Goal: Task Accomplishment & Management: Manage account settings

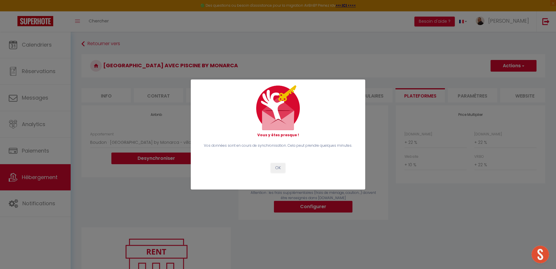
select select "2553-34682519"
select select "+ 22 %"
select select "+ 10 %"
select select "+ 22 %"
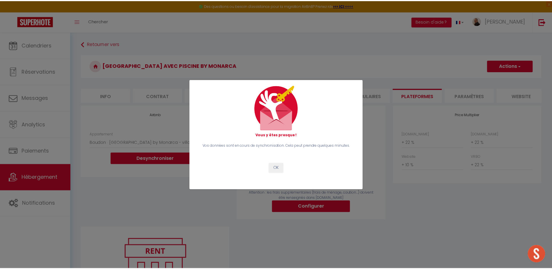
scroll to position [32, 0]
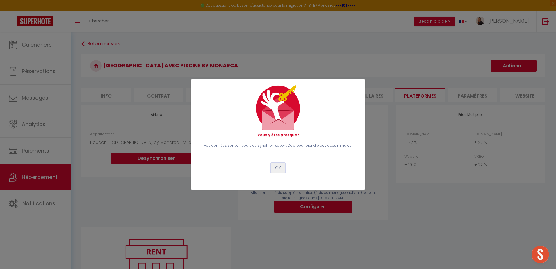
click at [280, 170] on button "OK" at bounding box center [278, 168] width 15 height 10
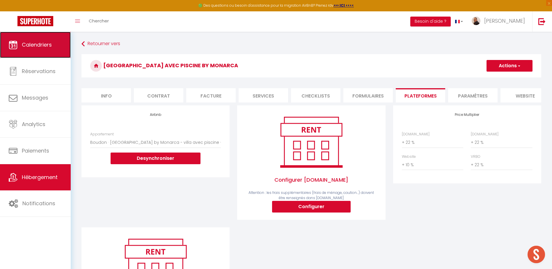
click at [37, 45] on span "Calendriers" at bounding box center [37, 44] width 30 height 7
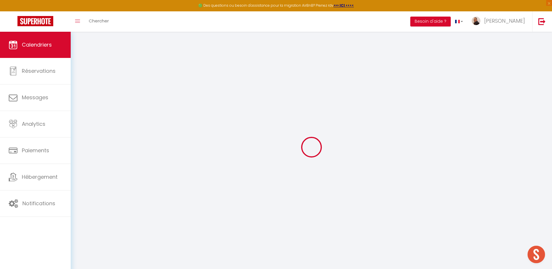
select select
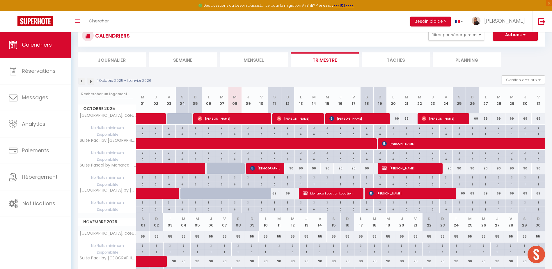
scroll to position [58, 0]
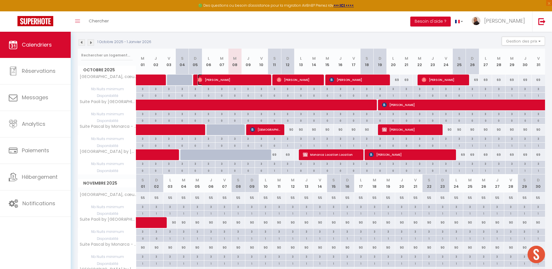
click at [262, 78] on span "[PERSON_NAME]" at bounding box center [232, 79] width 70 height 11
select select "OK"
select select "0"
select select "1"
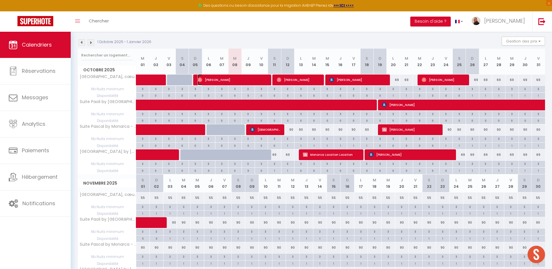
select select "1"
select select
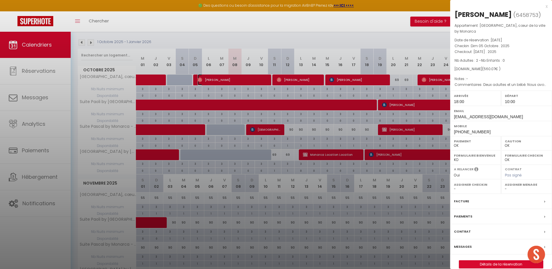
select select "45820"
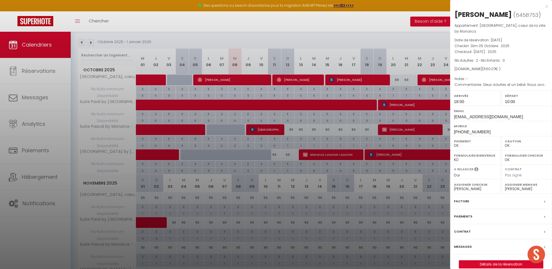
click at [238, 88] on div at bounding box center [276, 134] width 552 height 269
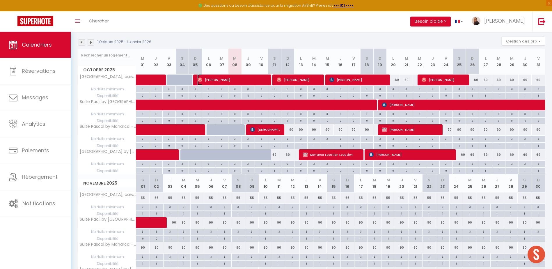
click at [238, 79] on span "[PERSON_NAME]" at bounding box center [232, 79] width 70 height 11
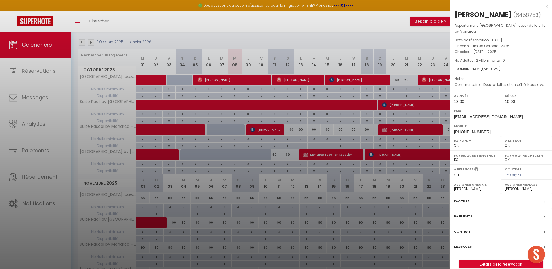
drag, startPoint x: 414, startPoint y: 115, endPoint x: 517, endPoint y: 101, distance: 103.3
click at [509, 103] on body "🟢 Des questions ou besoin d'assistance pour la migration AirBnB? Prenez rdv >>>…" at bounding box center [276, 204] width 552 height 460
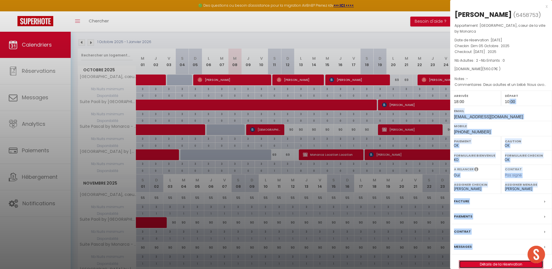
click at [492, 263] on link "Détails de la réservation" at bounding box center [501, 264] width 84 height 8
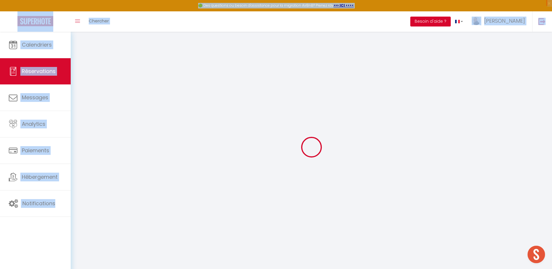
select select
checkbox input "false"
select select
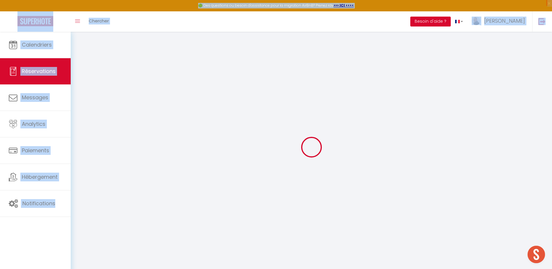
select select
checkbox input "false"
type textarea "Deux adultes et un bébé. Nous avons besoin d’un lit pour bébé et de drap égalem…"
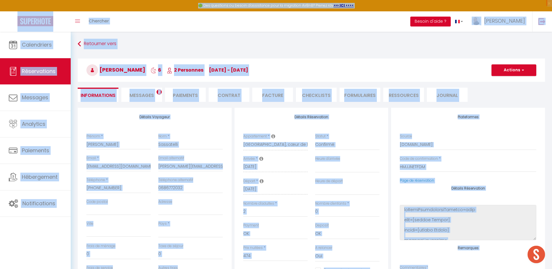
select select
type input "60"
type input "26.07"
select select
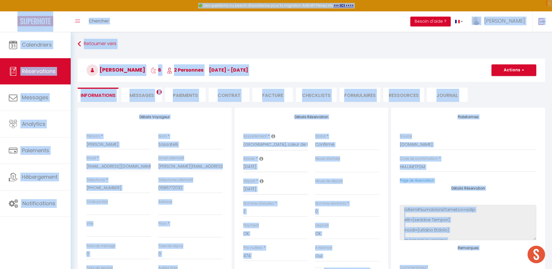
checkbox input "false"
select select
checkbox input "false"
select select "18:00"
select select "10:00"
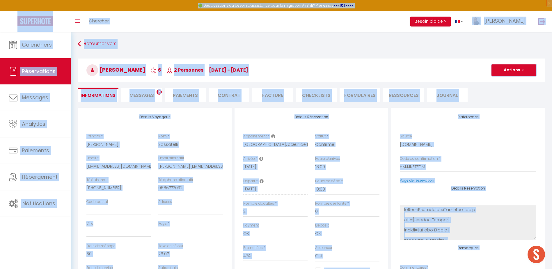
click at [511, 72] on button "Actions" at bounding box center [513, 70] width 45 height 12
click at [505, 89] on link "Dupliquer" at bounding box center [508, 91] width 46 height 8
select select
type input "0"
select select
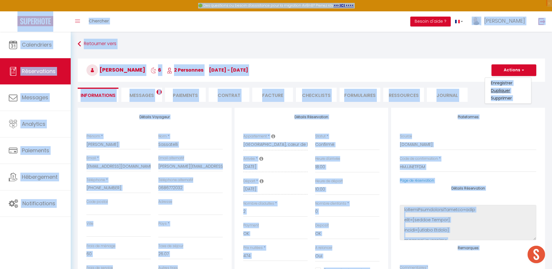
select select
checkbox input "false"
type input "Invalid Dateundefined"
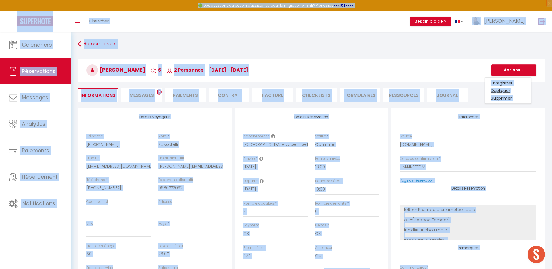
type input "Invalid Dateundefined"
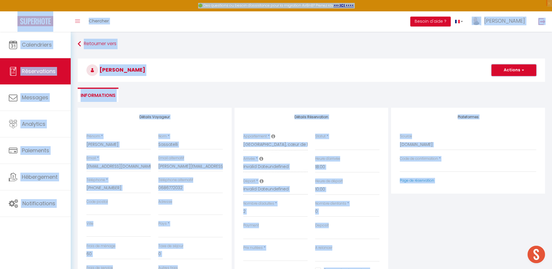
click at [505, 72] on button "Actions" at bounding box center [513, 70] width 45 height 12
click at [506, 83] on link "Enregistrer" at bounding box center [508, 83] width 46 height 8
select select
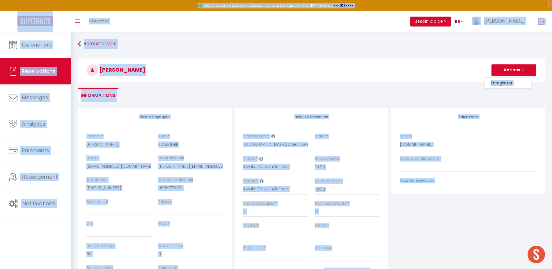
select select
checkbox input "false"
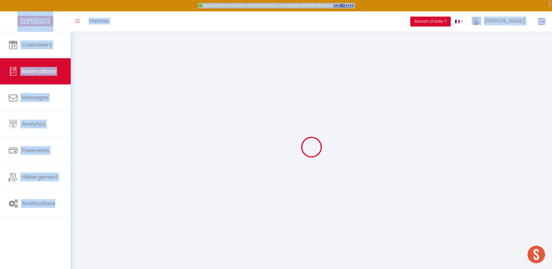
select select
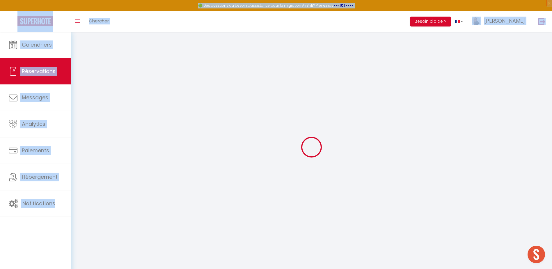
checkbox input "false"
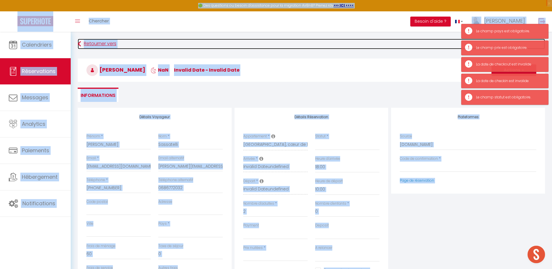
click at [418, 47] on link "Retourner vers" at bounding box center [311, 44] width 467 height 10
select select
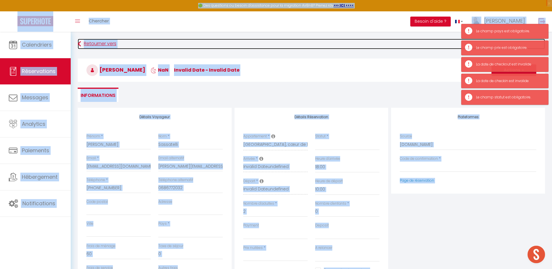
select select
checkbox input "false"
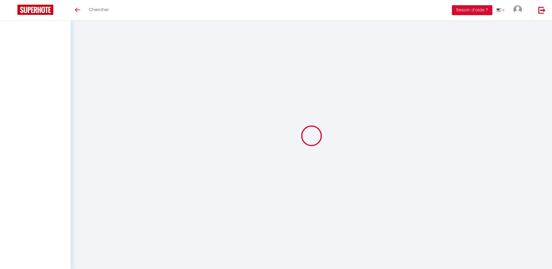
select select
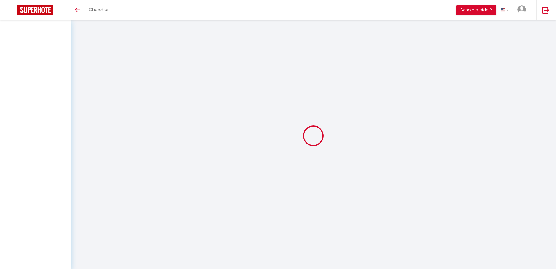
select select
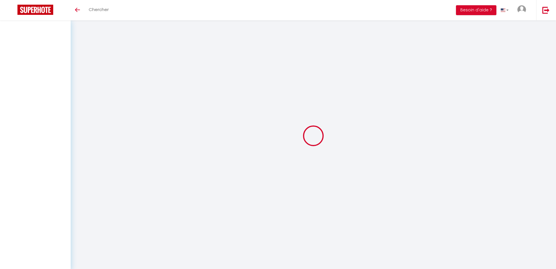
select select
checkbox input "false"
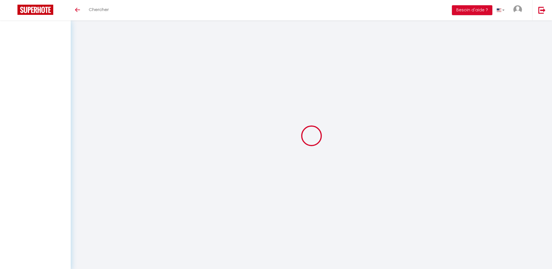
select select
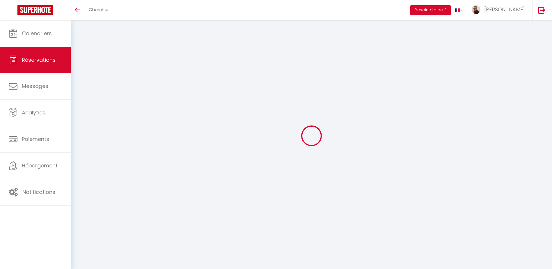
select select
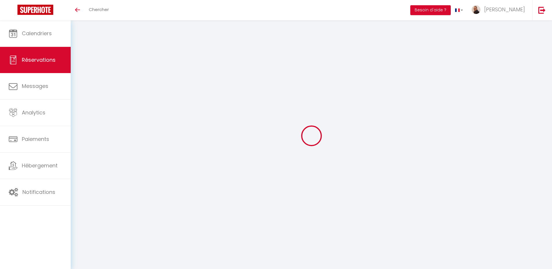
select select
checkbox input "false"
type input "[PERSON_NAME]"
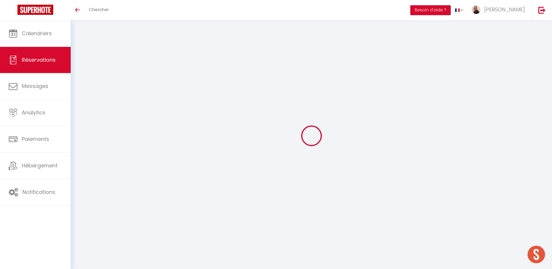
type input "Sassatelli"
type input "[EMAIL_ADDRESS][DOMAIN_NAME]"
type input "[PERSON_NAME][EMAIL_ADDRESS][DOMAIN_NAME]"
type input "[PHONE_NUMBER]"
type input "0686772032"
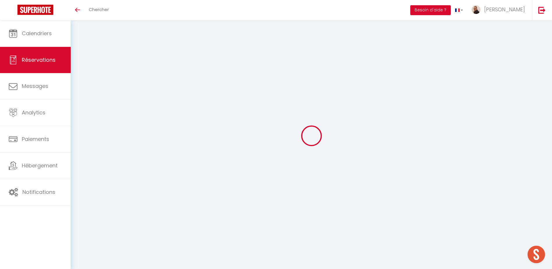
select select
type input "80.1"
select select "17056"
select select "1"
select select
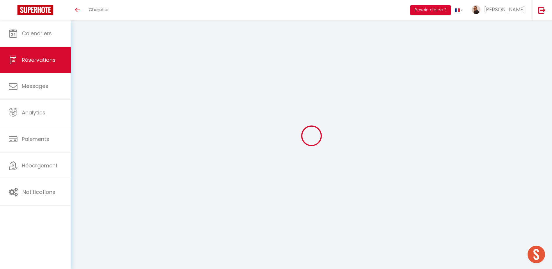
select select
type input "2"
select select "12"
select select
type input "474"
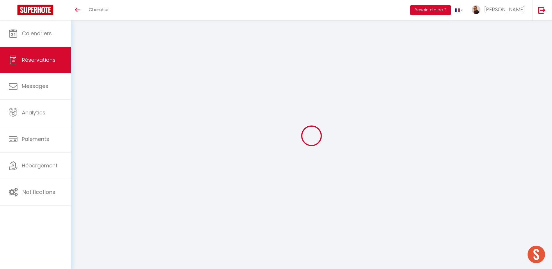
checkbox input "false"
type input "0"
select select "1"
type input "60"
type input "0"
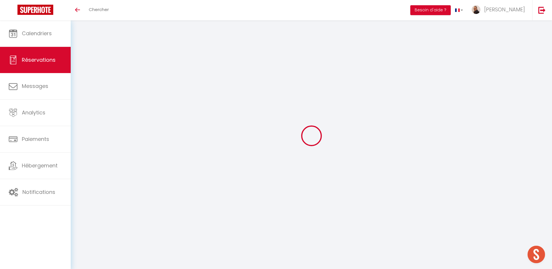
type input "0"
select select
select select "15"
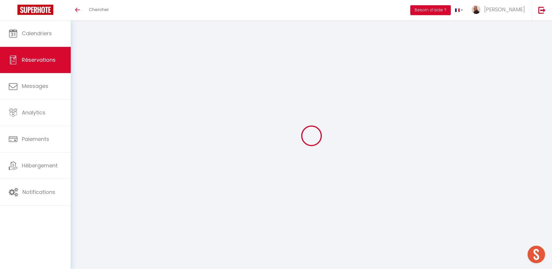
checkbox input "false"
select select
checkbox input "false"
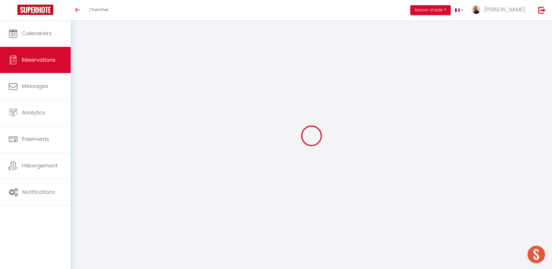
select select
checkbox input "false"
type textarea "Deux adultes et un bébé. Nous avons besoin d’un lit pour bébé et de drap égalem…"
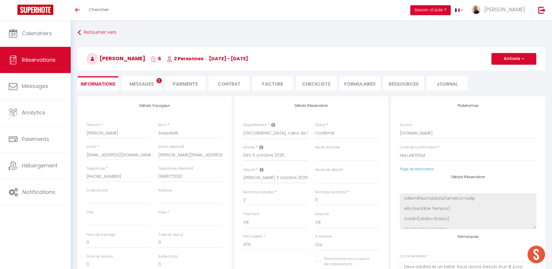
select select
type input "60"
type input "26.07"
select select
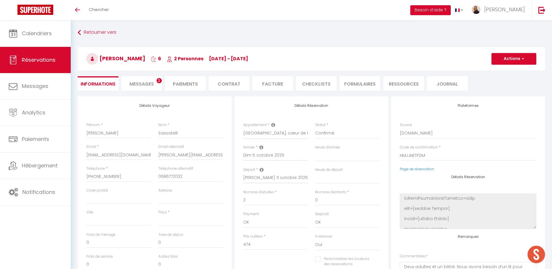
checkbox input "false"
select select
checkbox input "false"
select select "18:00"
select select "10:00"
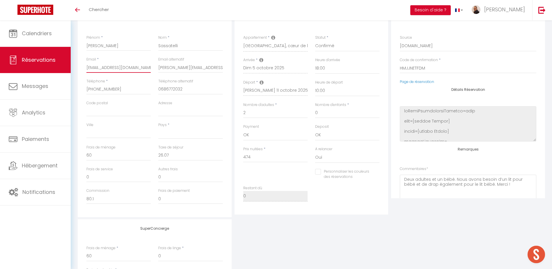
scroll to position [0, 44]
drag, startPoint x: 86, startPoint y: 68, endPoint x: 167, endPoint y: 69, distance: 80.9
click at [167, 69] on div "Email * hjrgq96nb3ecv7lfrcsqld0amstg@reply.superhote.com Email alternatif h.sas…" at bounding box center [155, 68] width 144 height 22
select select
checkbox input "false"
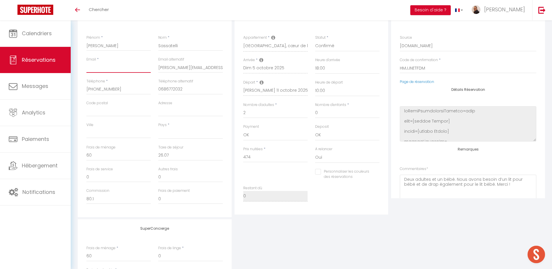
scroll to position [0, 0]
drag, startPoint x: 183, startPoint y: 45, endPoint x: 155, endPoint y: 44, distance: 27.7
click at [155, 44] on div "Nom * Sassatelli" at bounding box center [190, 46] width 72 height 22
type input "M"
select select
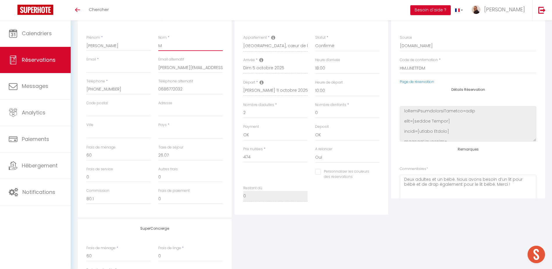
checkbox input "false"
type input "Ma"
select select
checkbox input "false"
type input "Mae"
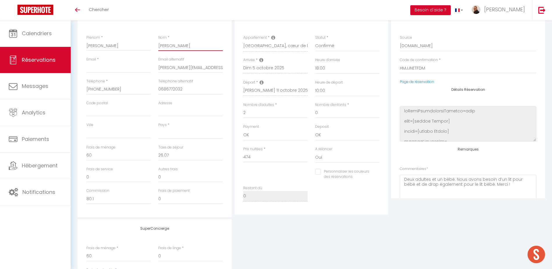
select select
checkbox input "false"
type input "Maes"
select select
checkbox input "false"
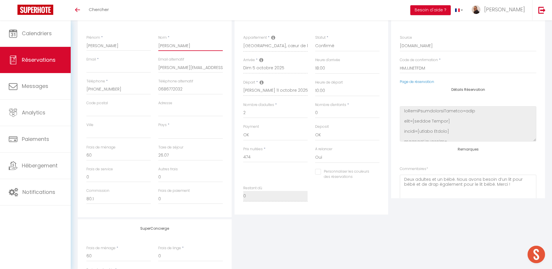
type input "Mae"
select select
checkbox input "false"
type input "Ma"
select select
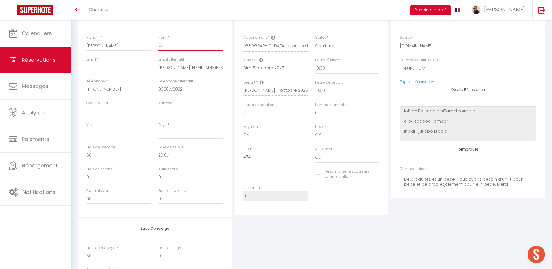
checkbox input "false"
type input "M"
select select
checkbox input "false"
select select
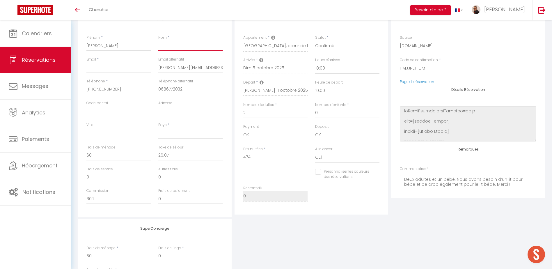
checkbox input "false"
type input "M"
select select
checkbox input "false"
type input "Mo"
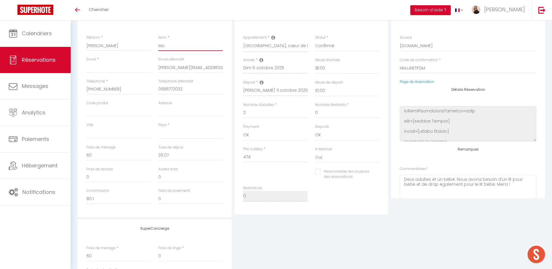
select select
checkbox input "false"
type input "Mou"
select select
checkbox input "false"
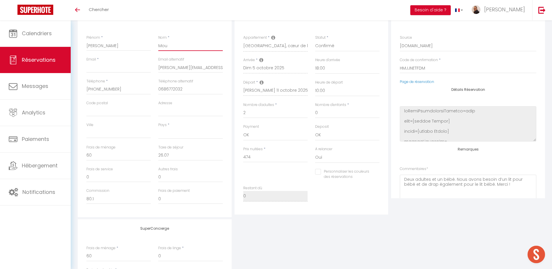
type input "Moun"
select select
checkbox input "false"
type input "Mouni"
select select
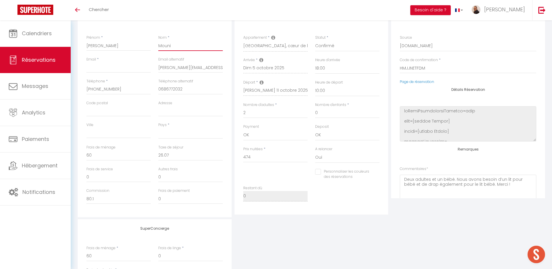
checkbox input "false"
type input "Mounie"
select select
checkbox input "false"
type input "Mounier"
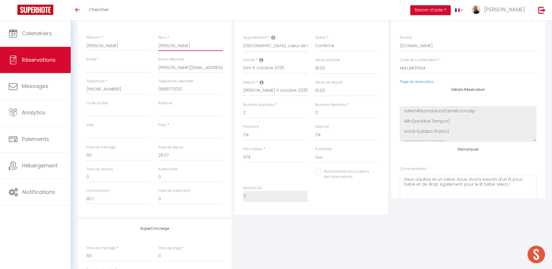
select select
checkbox input "false"
type input "Mounier"
drag, startPoint x: 180, startPoint y: 67, endPoint x: 162, endPoint y: 67, distance: 17.7
click at [162, 67] on input "[PERSON_NAME][EMAIL_ADDRESS][DOMAIN_NAME]" at bounding box center [190, 67] width 64 height 10
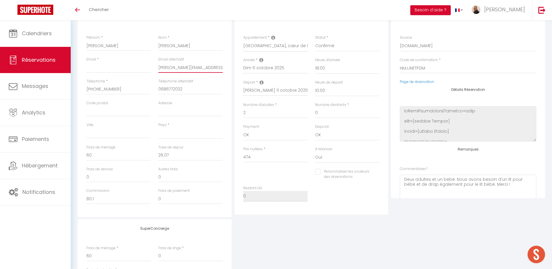
type input "h.m@hotmail.fr"
select select
checkbox input "false"
type input "h.mo@hotmail.fr"
select select
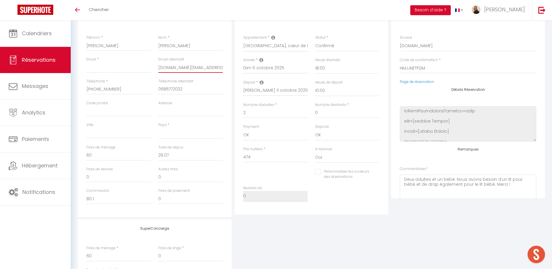
checkbox input "false"
type input "h.mou@hotmail.fr"
select select
checkbox input "false"
type input "h.moun@hotmail.fr"
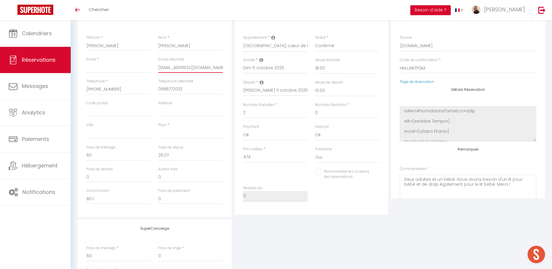
select select
checkbox input "false"
type input "h.mouni@hotmail.fr"
select select
checkbox input "false"
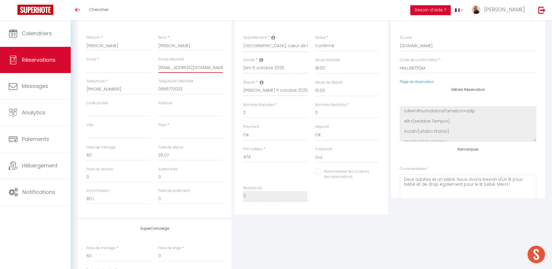
type input "h.mounie@hotmail.fr"
select select
checkbox input "false"
type input "h.mounier@hotmail.fr"
select select
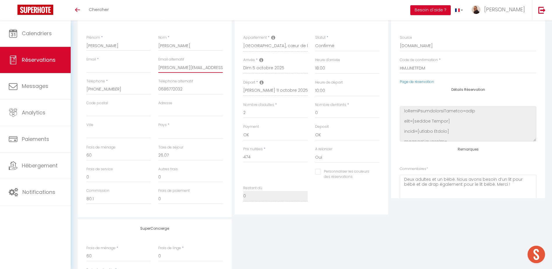
checkbox input "false"
type input "h.mounier@hotmail.fr"
click at [168, 133] on select "France Portugal Afghanistan Albania Algeria American Samoa Andorra Angola Angui…" at bounding box center [190, 133] width 64 height 11
click at [158, 128] on select "France Portugal Afghanistan Albania Algeria American Samoa Andorra Angola Angui…" at bounding box center [190, 133] width 64 height 11
select select "FR"
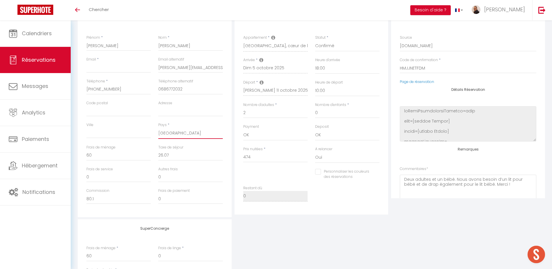
checkbox input "false"
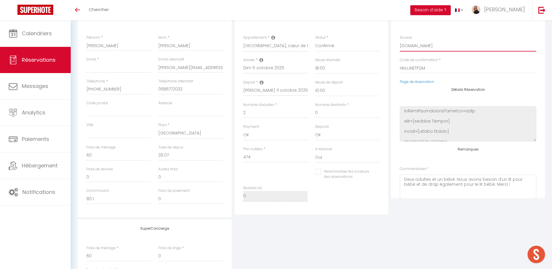
click at [431, 44] on select "Direct Airbnb.com Booking.com Chalet montagne Expedia Gite de France Homeaway H…" at bounding box center [468, 45] width 136 height 11
select select "69"
click at [400, 40] on select "Direct Airbnb.com Booking.com Chalet montagne Expedia Gite de France Homeaway H…" at bounding box center [468, 45] width 136 height 11
click at [397, 69] on div "Plateformes Source Direct Airbnb.com Booking.com Chalet montagne Expedia Gite d…" at bounding box center [468, 103] width 154 height 189
click at [427, 88] on h4 "Détails Réservation" at bounding box center [468, 90] width 136 height 4
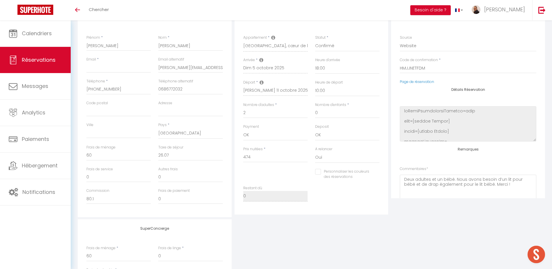
click at [404, 88] on h4 "Détails Réservation" at bounding box center [468, 90] width 136 height 4
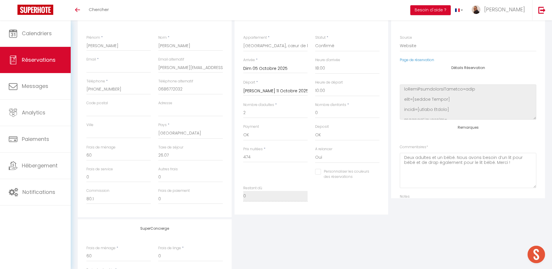
checkbox input "false"
click at [431, 67] on h4 "Détails Réservation" at bounding box center [468, 68] width 136 height 4
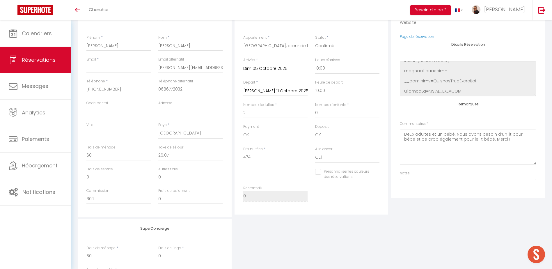
scroll to position [58, 0]
click at [409, 185] on textarea at bounding box center [468, 196] width 136 height 35
click at [462, 183] on textarea "déménagement de dragon" at bounding box center [468, 196] width 136 height 35
type textarea "déménagement de dragon du au probleme"
click at [257, 67] on input "Dim 05 Octobre 2025" at bounding box center [275, 69] width 64 height 8
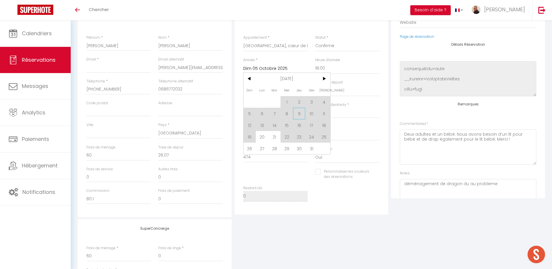
click at [299, 113] on span "9" at bounding box center [299, 114] width 13 height 12
checkbox input "false"
type input "Jeu 09 Octobre 2025"
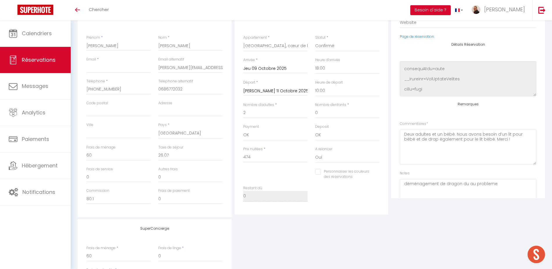
type input "0"
checkbox input "false"
click at [265, 134] on select "OK KO" at bounding box center [275, 134] width 64 height 11
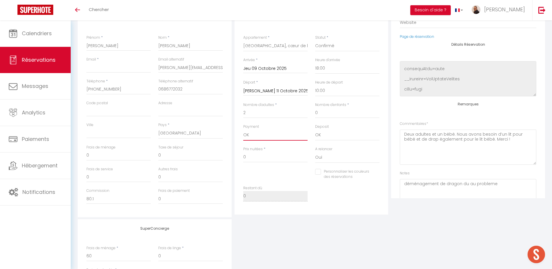
click at [243, 129] on select "OK KO" at bounding box center [275, 134] width 64 height 11
drag, startPoint x: 250, startPoint y: 157, endPoint x: 240, endPoint y: 156, distance: 9.9
click at [240, 156] on div "Prix nuitées * 0" at bounding box center [275, 157] width 72 height 22
type input "1"
checkbox input "false"
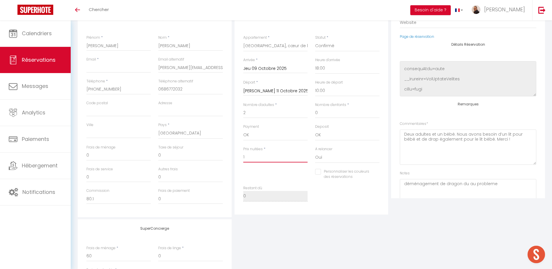
type input "14"
checkbox input "false"
type input "144"
checkbox input "false"
type input "144"
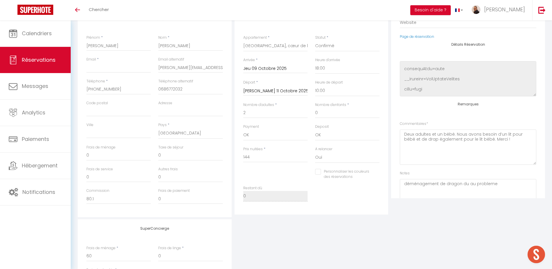
click at [316, 254] on div "SuperConcierge Frais de ménage * 60 Frais de linge * 0 Frais de checkin * 0" at bounding box center [311, 257] width 470 height 77
drag, startPoint x: 95, startPoint y: 199, endPoint x: 85, endPoint y: 200, distance: 10.5
click at [85, 200] on div "Commission 80.1" at bounding box center [119, 199] width 72 height 22
checkbox input "false"
click at [280, 243] on div "SuperConcierge Frais de ménage * 60 Frais de linge * 0 Frais de checkin * 0" at bounding box center [311, 257] width 470 height 77
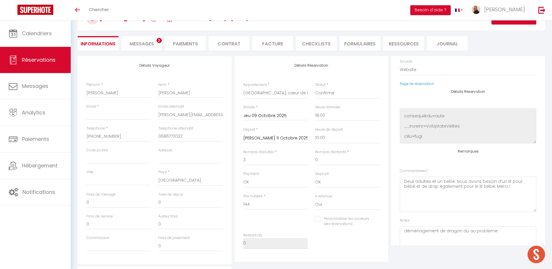
scroll to position [10, 0]
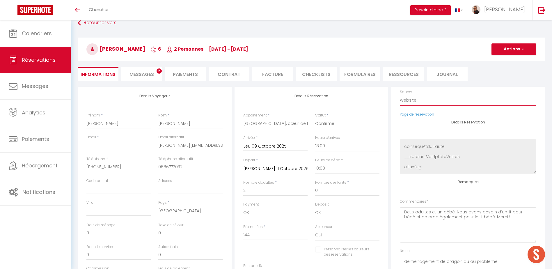
click at [416, 102] on select "Direct Airbnb.com Booking.com Chalet montagne Expedia Gite de France Homeaway H…" at bounding box center [468, 100] width 136 height 11
select select "1"
click at [400, 95] on select "Direct Airbnb.com Booking.com Chalet montagne Expedia Gite de France Homeaway H…" at bounding box center [468, 100] width 136 height 11
checkbox input "false"
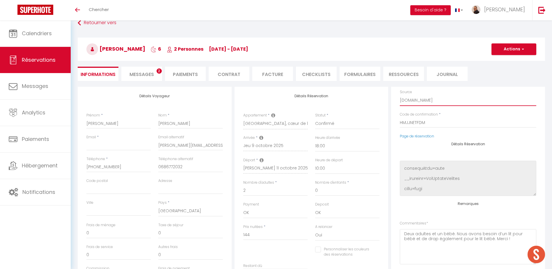
click at [426, 100] on select "Direct Airbnb.com Booking.com Chalet montagne Expedia Gite de France Homeaway H…" at bounding box center [468, 100] width 136 height 11
select select "69"
click at [400, 95] on select "Direct Airbnb.com Booking.com Chalet montagne Expedia Gite de France Homeaway H…" at bounding box center [468, 100] width 136 height 11
checkbox input "false"
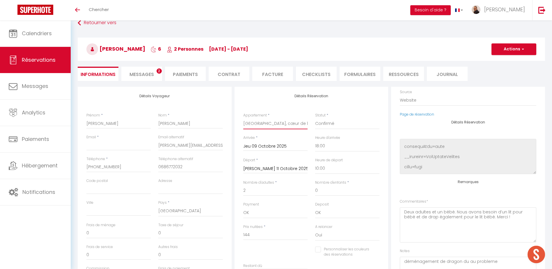
click at [267, 124] on select "Villa Rocca Bruna by Monarca Prestige Villa Sopravento by Monarca Prestige Casa…" at bounding box center [275, 123] width 64 height 11
select select "34748"
click at [243, 118] on select "Villa Rocca Bruna by Monarca Prestige Villa Sopravento by Monarca Prestige Casa…" at bounding box center [275, 123] width 64 height 11
checkbox input "false"
type input "0"
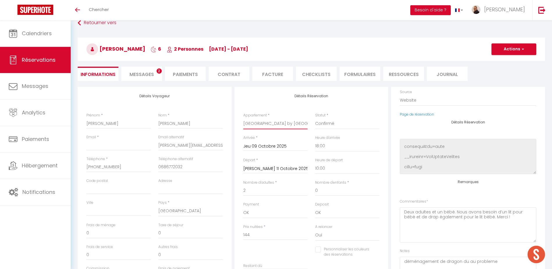
checkbox input "false"
drag, startPoint x: 239, startPoint y: 235, endPoint x: 235, endPoint y: 235, distance: 3.8
click at [235, 235] on div "Détails Réservation Appartement * Villa Rocca Bruna by Monarca Prestige Villa S…" at bounding box center [311, 189] width 154 height 205
type input "1"
checkbox input "false"
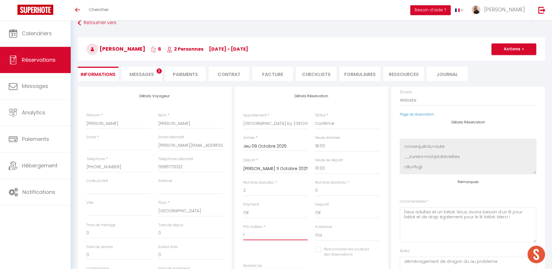
type input "14"
checkbox input "false"
type input "144"
checkbox input "false"
type input "144"
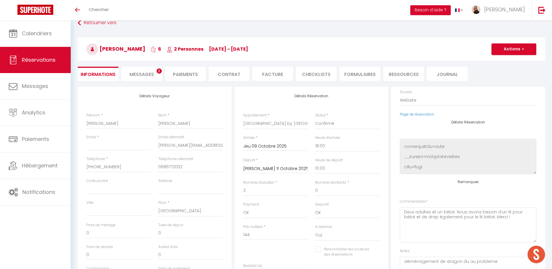
click at [266, 254] on div "Personnaliser les couleurs des réservations #D7092E" at bounding box center [311, 254] width 144 height 17
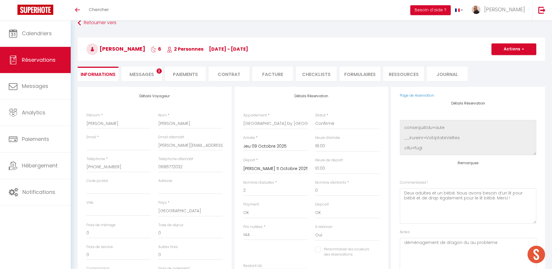
scroll to position [52, 0]
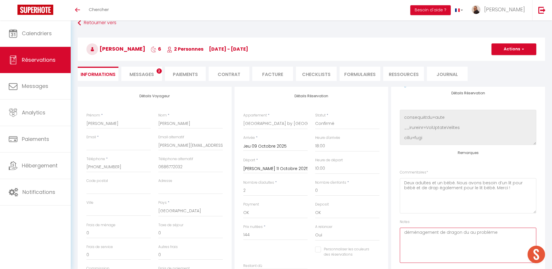
click at [472, 232] on textarea "déménagement de dragon du au problème" at bounding box center [468, 244] width 136 height 35
click at [499, 232] on textarea "déménagement de dragon du aux problème" at bounding box center [468, 244] width 136 height 35
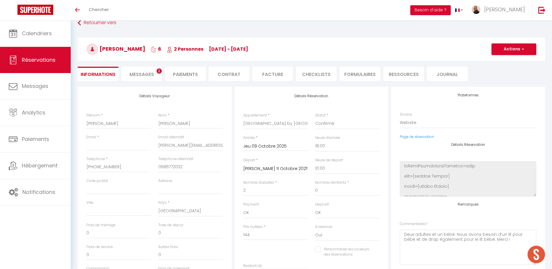
scroll to position [0, 0]
type textarea "déménagement de dragon du aux problèmes"
click at [415, 124] on select "Direct Airbnb.com Booking.com Chalet montagne Expedia Gite de France Homeaway H…" at bounding box center [468, 123] width 136 height 11
select select "1"
click at [400, 118] on select "Direct Airbnb.com Booking.com Chalet montagne Expedia Gite de France Homeaway H…" at bounding box center [468, 123] width 136 height 11
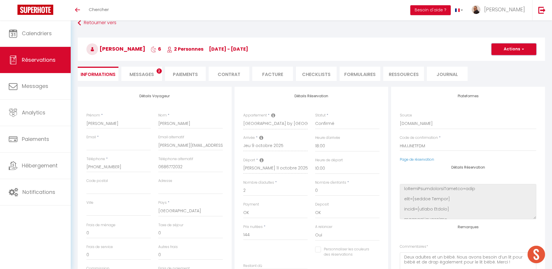
drag, startPoint x: 510, startPoint y: 49, endPoint x: 513, endPoint y: 50, distance: 3.4
click at [511, 49] on button "Actions" at bounding box center [513, 49] width 45 height 12
click at [504, 63] on link "Enregistrer" at bounding box center [508, 62] width 46 height 8
checkbox input "false"
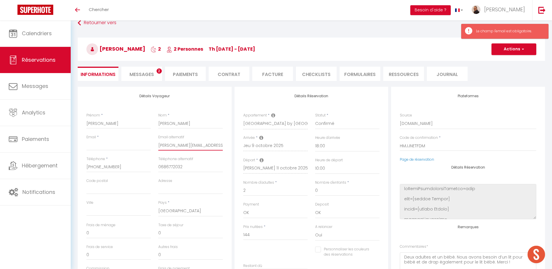
drag, startPoint x: 209, startPoint y: 145, endPoint x: 144, endPoint y: 147, distance: 65.2
click at [144, 147] on div "Email * Email alternatif h.mounier@hotmail.fr" at bounding box center [155, 145] width 144 height 22
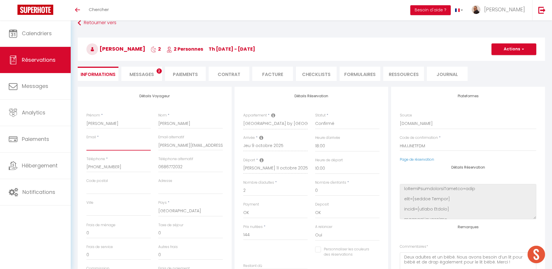
click at [116, 144] on input "Email client" at bounding box center [118, 145] width 64 height 10
paste input "h.mounier@hotmail.fr"
type input "h.mounier@hotmail.fr"
checkbox input "false"
type input "h.mounier@hotmail.fr"
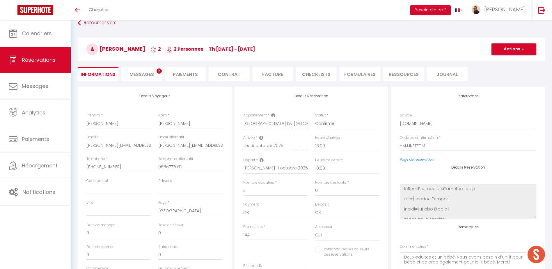
click at [518, 45] on button "Actions" at bounding box center [513, 49] width 45 height 12
click at [498, 62] on link "Enregistrer" at bounding box center [508, 62] width 46 height 8
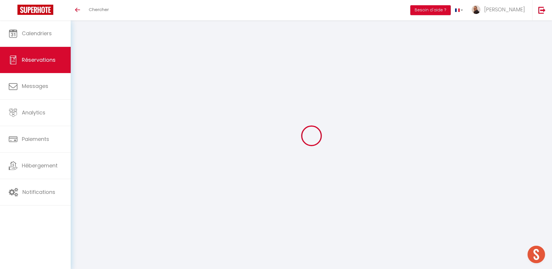
select select "not_cancelled"
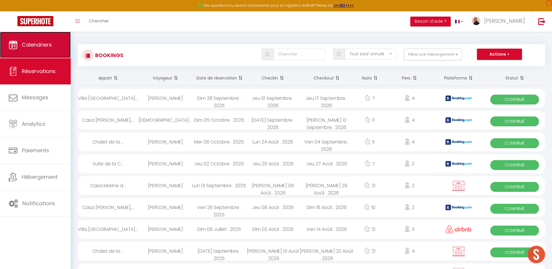
click at [48, 40] on link "Calendriers" at bounding box center [35, 45] width 71 height 26
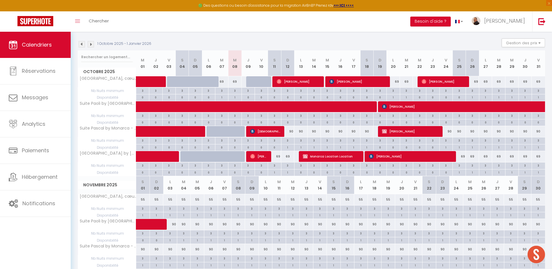
scroll to position [58, 0]
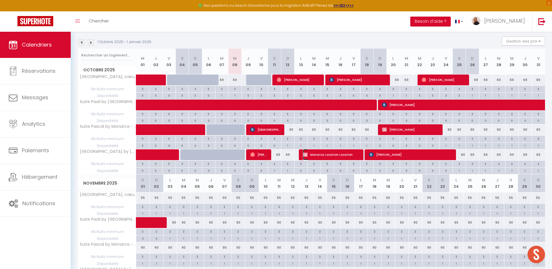
click at [313, 155] on span "Monarca Location Location" at bounding box center [331, 154] width 57 height 11
select select "OK"
select select "KO"
select select "0"
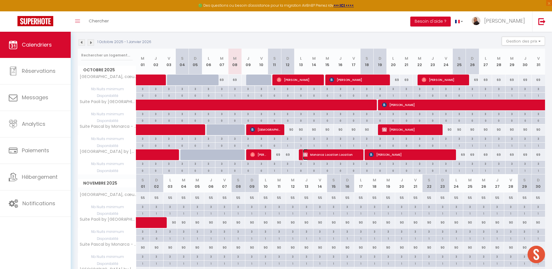
select select "1"
select select
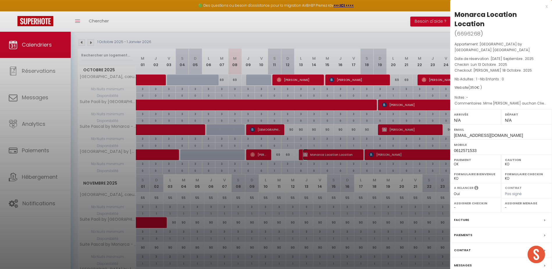
select select "45820"
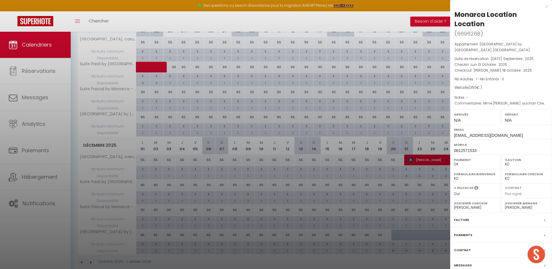
scroll to position [223, 0]
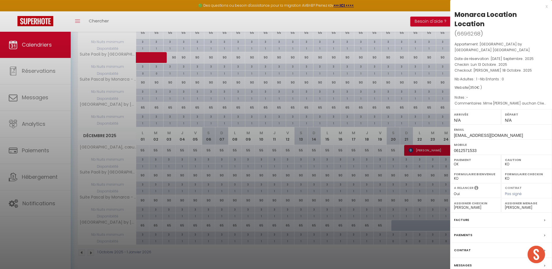
click at [479, 212] on div "Facture" at bounding box center [501, 219] width 102 height 15
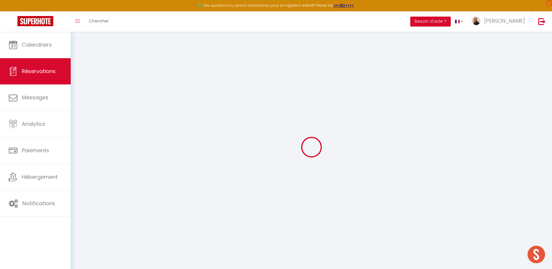
select select
checkbox input "false"
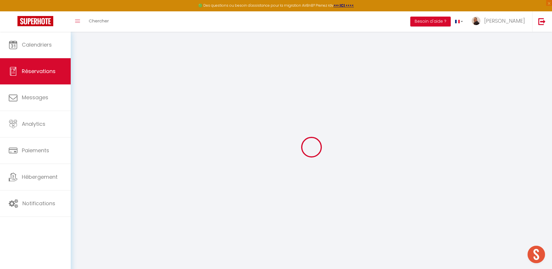
type textarea "Mme Katharina Groupe auchan Client habitue, tarifs de 65 euros 0038 680998877"
select select
checkbox input "false"
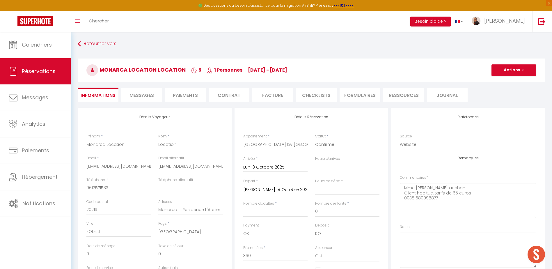
select select
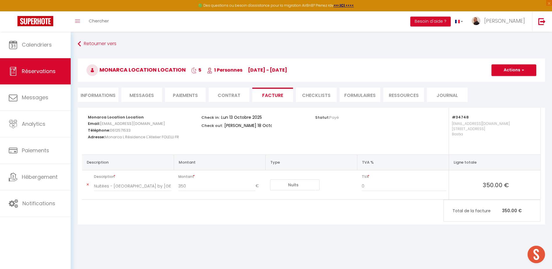
click at [105, 94] on li "Informations" at bounding box center [98, 95] width 41 height 14
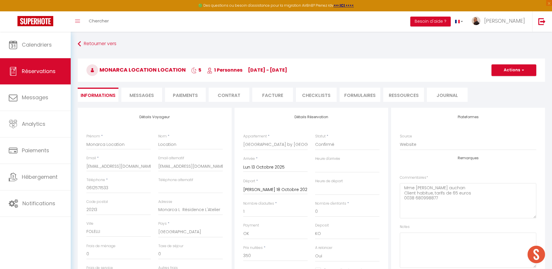
click at [264, 166] on input "Lun 13 Octobre 2025" at bounding box center [275, 167] width 64 height 8
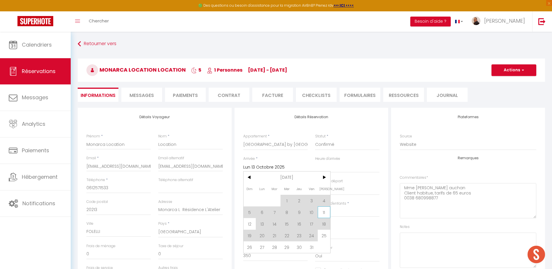
click at [324, 214] on span "11" at bounding box center [324, 212] width 13 height 12
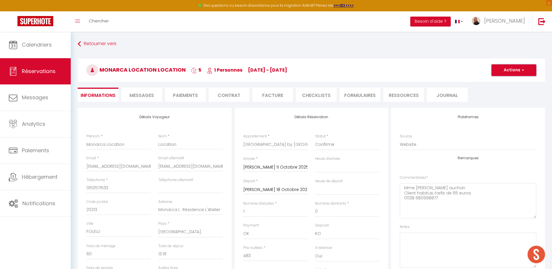
click at [510, 72] on button "Actions" at bounding box center [513, 70] width 45 height 12
click at [507, 83] on link "Enregistrer" at bounding box center [508, 83] width 46 height 8
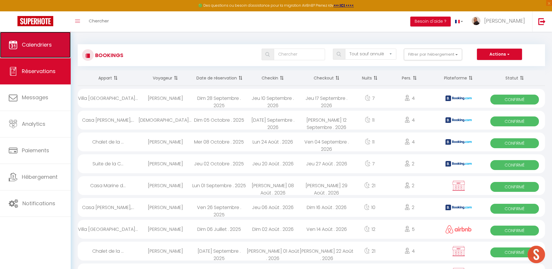
click at [47, 43] on span "Calendriers" at bounding box center [37, 44] width 30 height 7
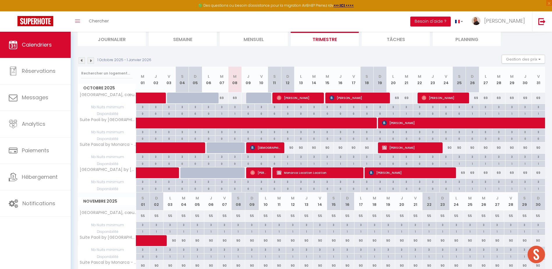
scroll to position [58, 0]
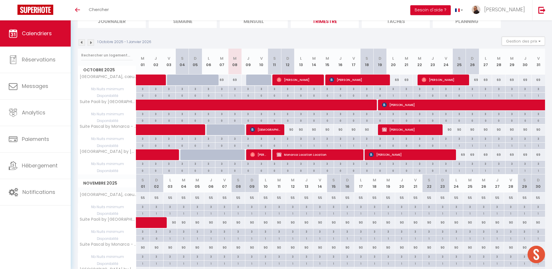
scroll to position [32, 0]
click at [252, 103] on span at bounding box center [265, 104] width 241 height 11
select select "KO"
select select "0"
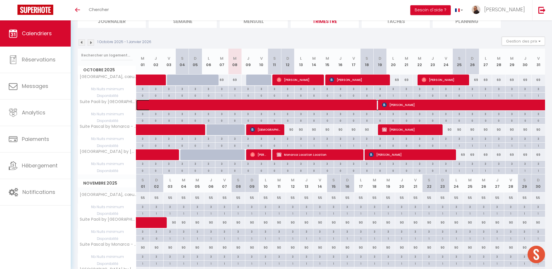
select select "1"
select select
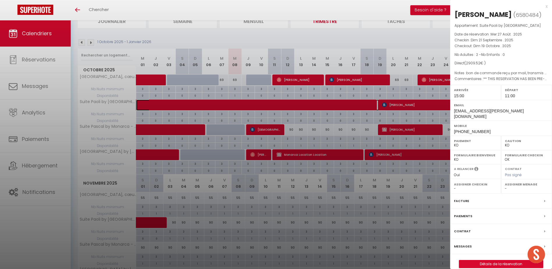
select select "45820"
click at [272, 128] on div at bounding box center [276, 134] width 552 height 269
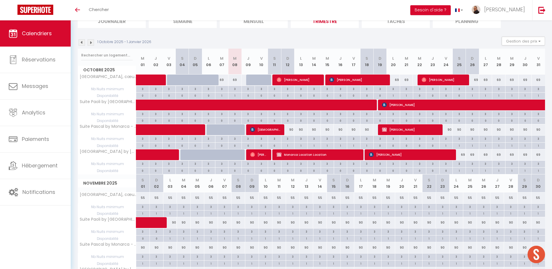
click at [316, 123] on body "🟢 Des questions ou besoin d'assistance pour la migration AirBnB? Prenez rdv >>>…" at bounding box center [276, 204] width 552 height 460
